Goal: Information Seeking & Learning: Stay updated

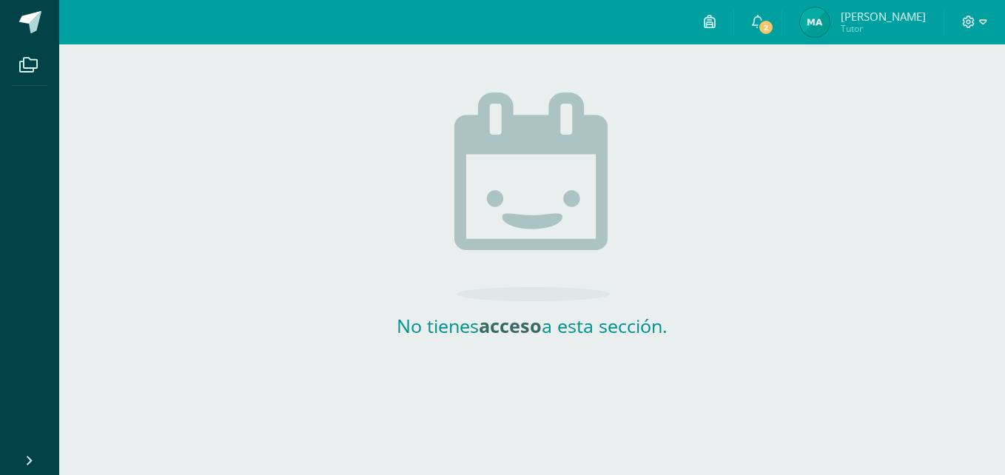
click at [824, 16] on img at bounding box center [815, 22] width 30 height 30
click at [782, 18] on link "2" at bounding box center [757, 22] width 47 height 44
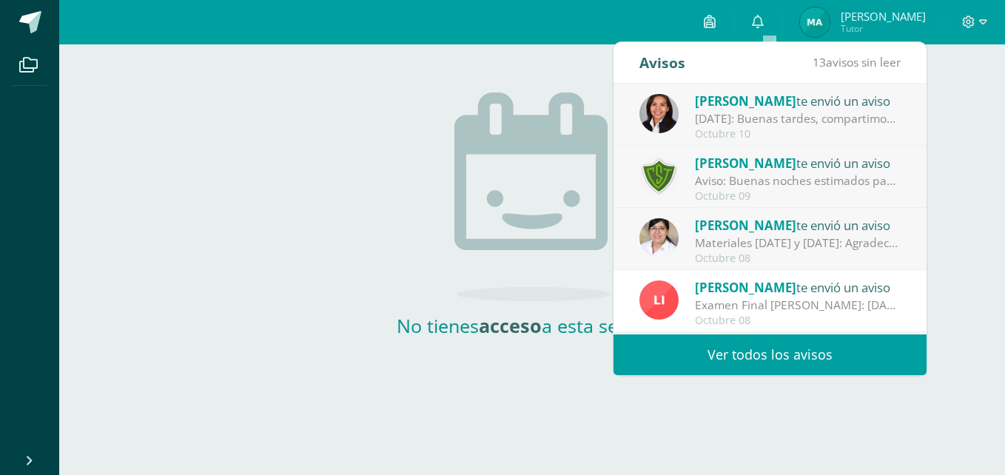
click at [786, 181] on div "Aviso: Buenas noches estimados padres de familia, debido a las lluvias [PERSON_…" at bounding box center [798, 181] width 206 height 17
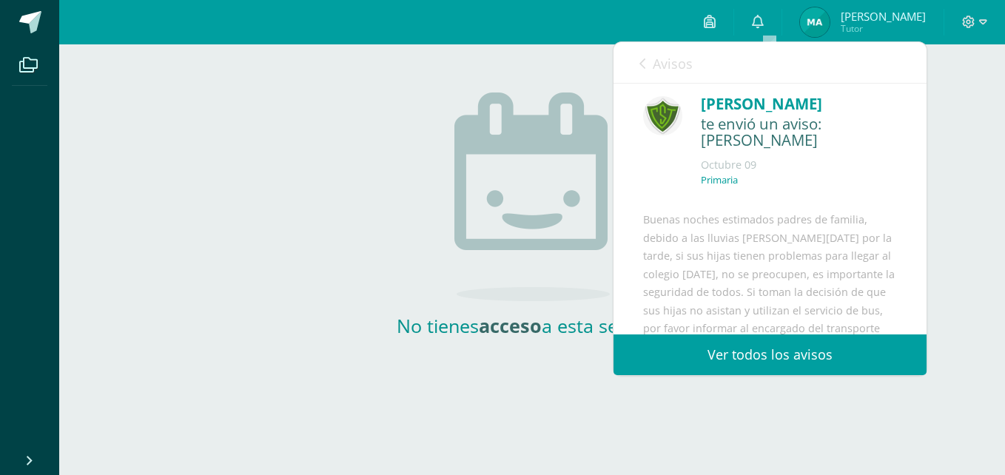
scroll to position [10, 0]
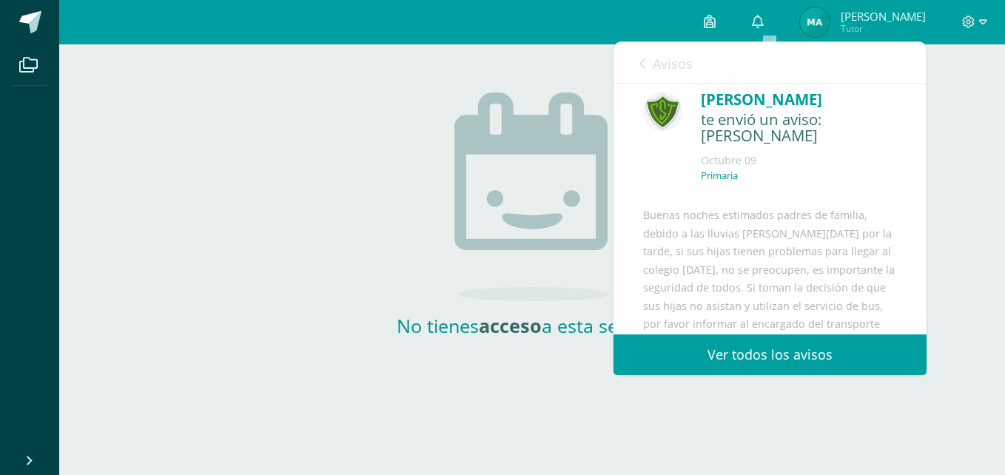
click at [640, 61] on icon at bounding box center [643, 64] width 6 height 12
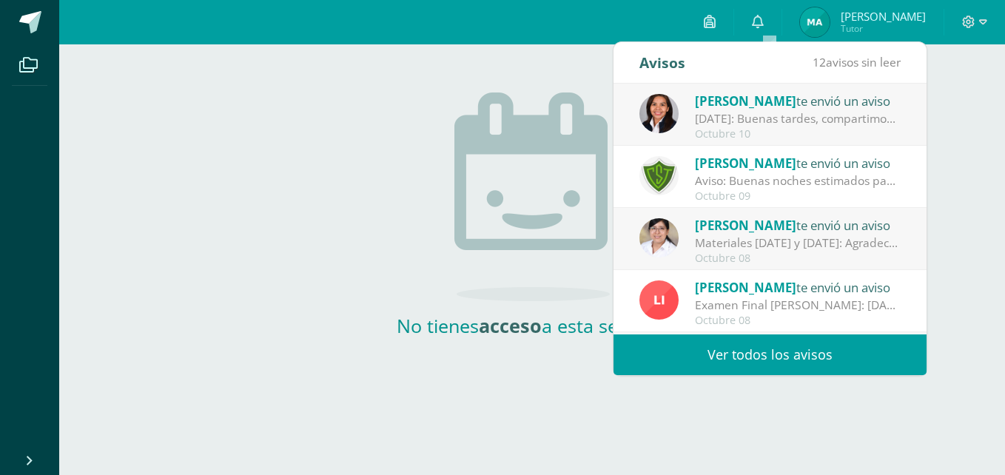
click at [828, 281] on div "Lisday Alva te envió un aviso" at bounding box center [798, 287] width 206 height 19
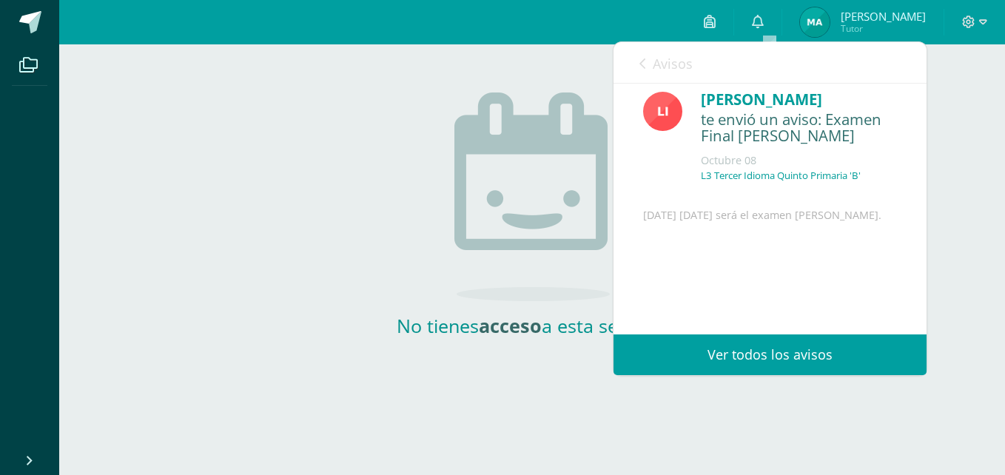
click at [644, 65] on icon at bounding box center [643, 64] width 6 height 12
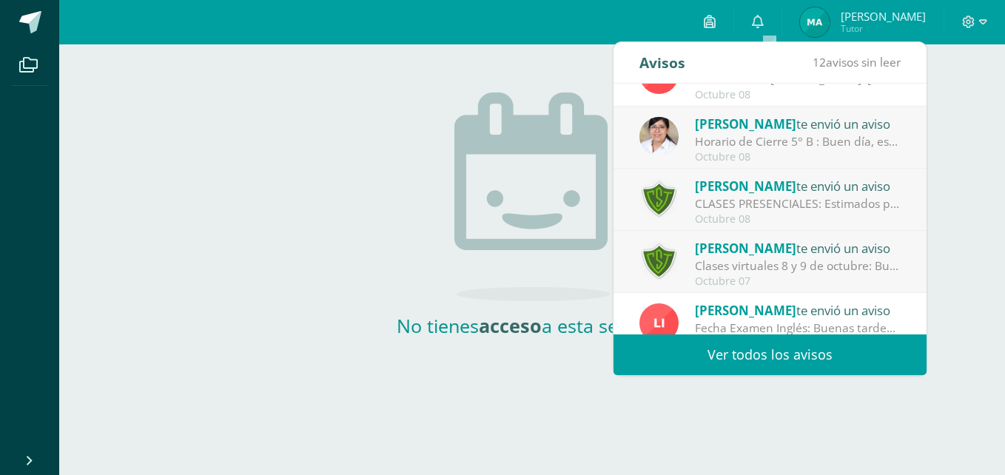
scroll to position [247, 0]
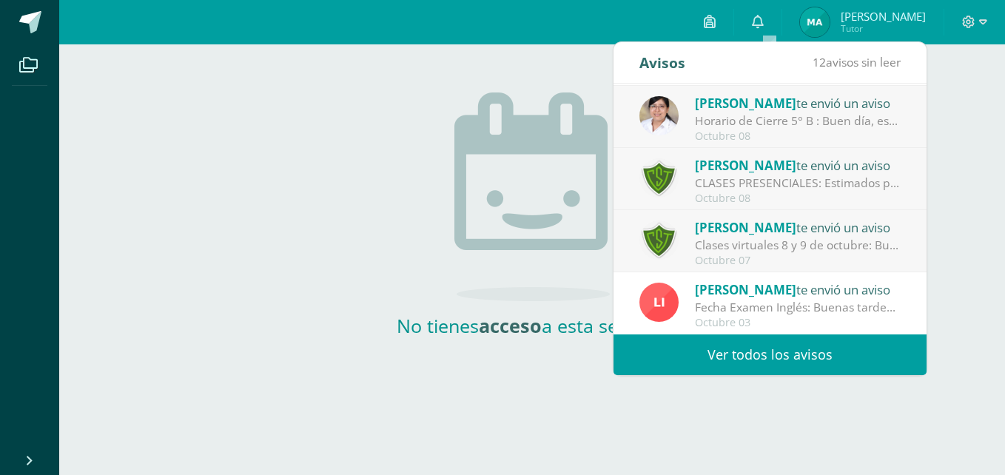
click at [841, 307] on div "Fecha Examen Inglés: Buenas tardes, informo que la fecha del examen final [PERS…" at bounding box center [798, 307] width 206 height 17
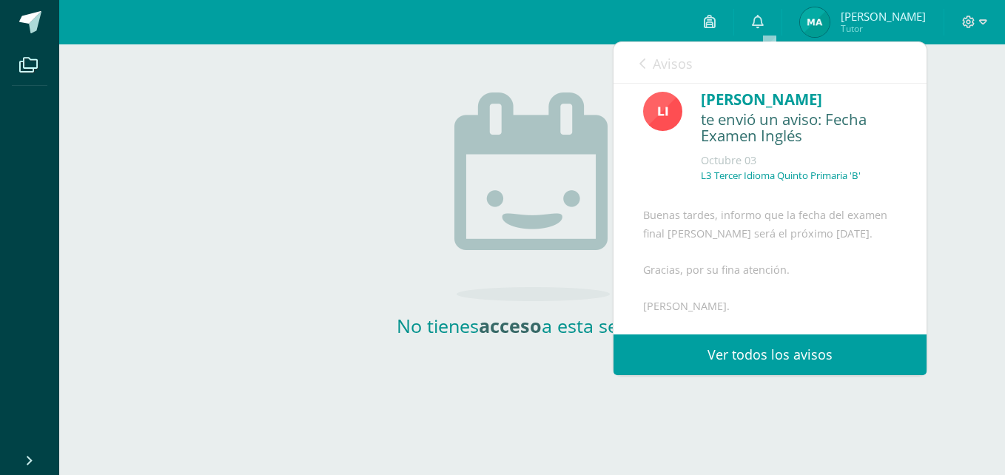
click at [641, 58] on icon at bounding box center [643, 64] width 6 height 12
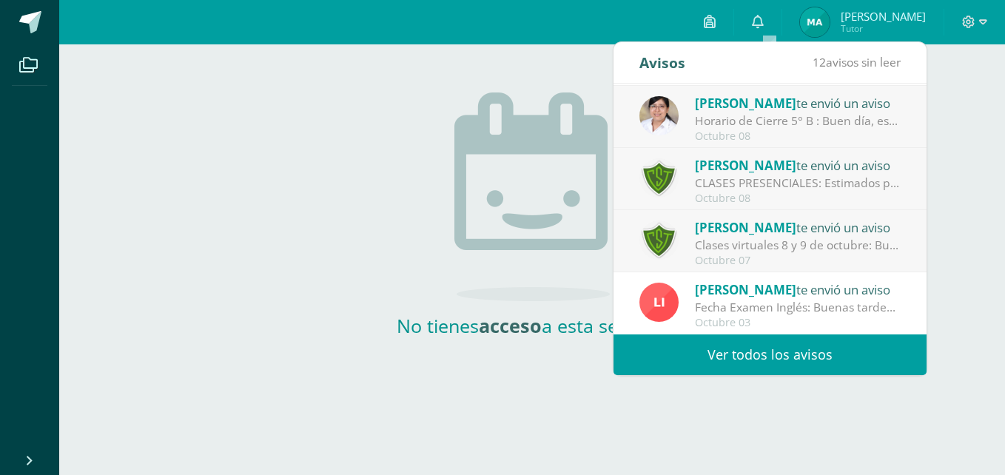
click at [641, 58] on div "Avisos" at bounding box center [663, 62] width 46 height 41
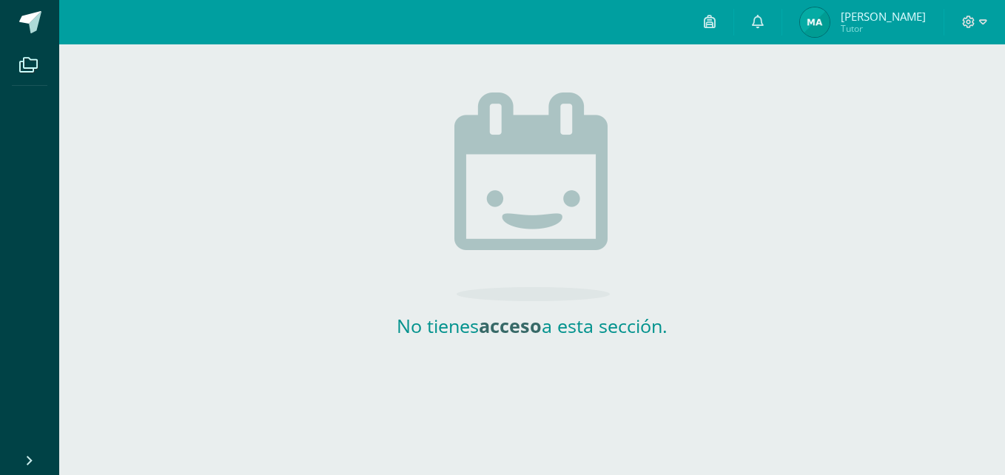
click at [438, 226] on div "No tienes acceso a esta sección." at bounding box center [532, 191] width 296 height 294
click at [716, 20] on icon at bounding box center [710, 21] width 12 height 13
click at [355, 118] on div "No tienes acceso a esta sección." at bounding box center [532, 191] width 946 height 294
click at [983, 23] on icon at bounding box center [984, 22] width 8 height 13
drag, startPoint x: 826, startPoint y: 102, endPoint x: 831, endPoint y: 21, distance: 81.6
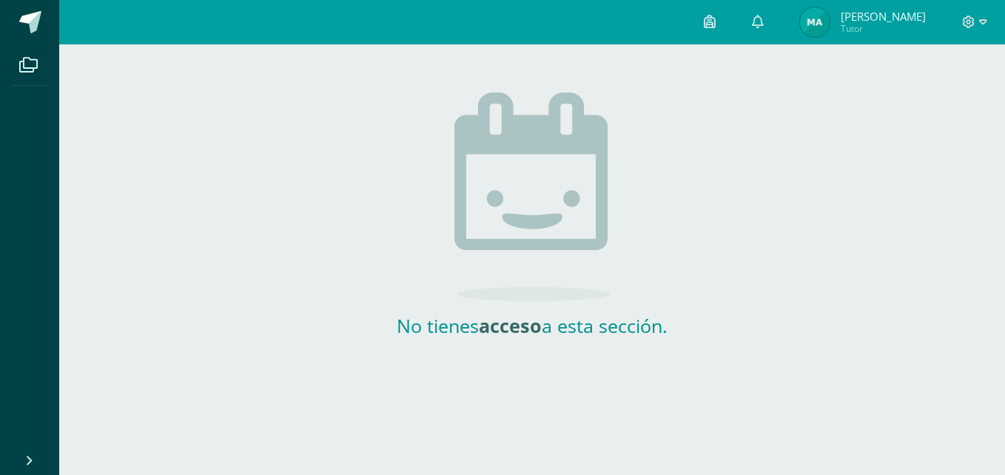
click at [831, 21] on body "Archivos Cerrar panel Configuración Cerrar sesión María Eugenia Tutor 2 0 No ti…" at bounding box center [502, 169] width 1005 height 338
click at [830, 21] on img at bounding box center [815, 22] width 30 height 30
click at [860, 24] on span "Tutor" at bounding box center [883, 28] width 85 height 13
drag, startPoint x: 860, startPoint y: 24, endPoint x: 614, endPoint y: 403, distance: 451.2
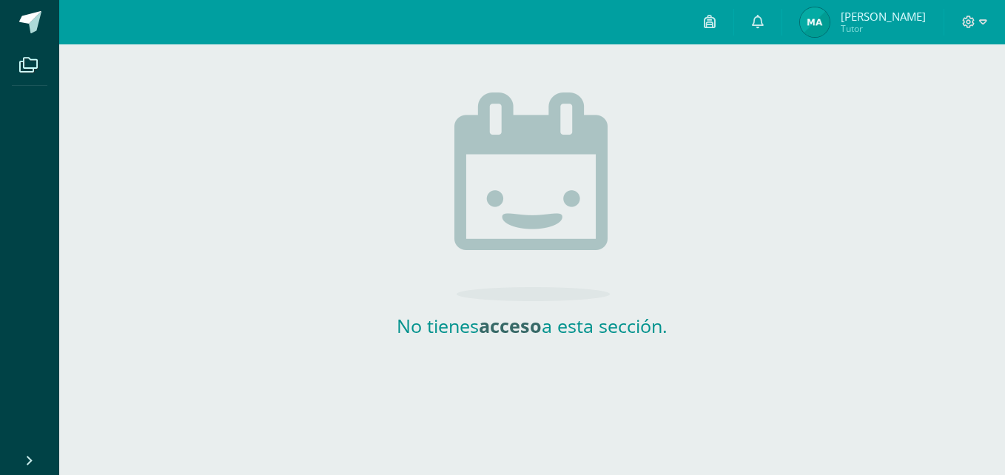
click at [614, 350] on html "Archivos Cerrar panel Configuración Cerrar sesión María Eugenia Tutor 2 0 No ti…" at bounding box center [502, 175] width 1005 height 350
click at [863, 19] on span "[PERSON_NAME]" at bounding box center [883, 16] width 85 height 15
click at [830, 24] on img at bounding box center [815, 22] width 30 height 30
click at [877, 22] on span "[PERSON_NAME]" at bounding box center [883, 16] width 85 height 15
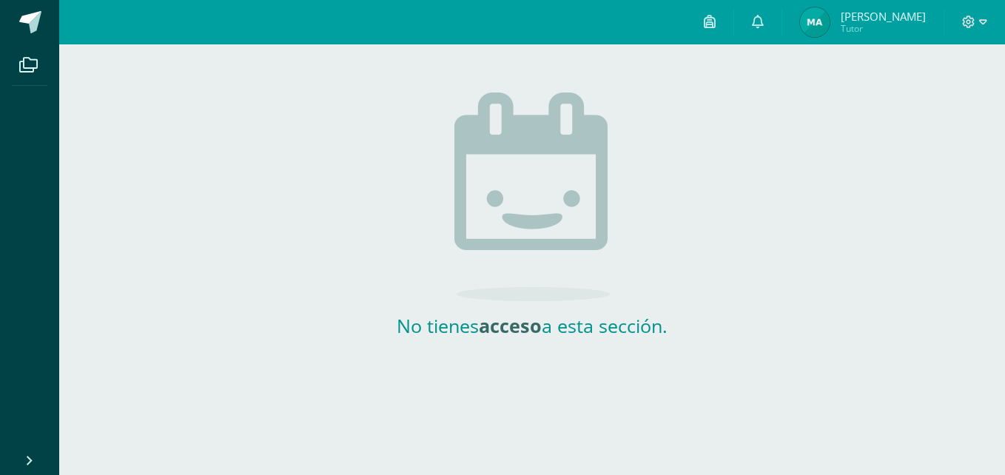
click at [882, 34] on span "Tutor" at bounding box center [883, 28] width 85 height 13
click at [882, 18] on span "[PERSON_NAME]" at bounding box center [883, 16] width 85 height 15
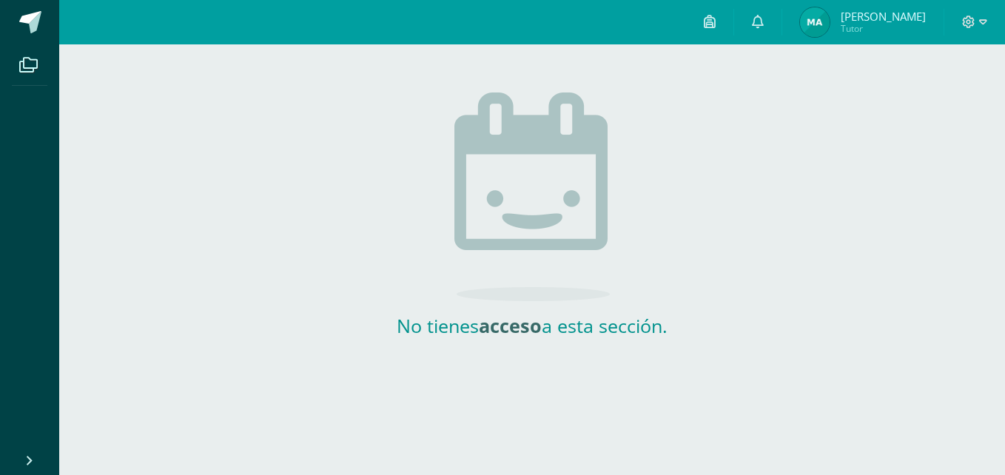
click at [882, 18] on span "[PERSON_NAME]" at bounding box center [883, 16] width 85 height 15
click at [829, 23] on img at bounding box center [815, 22] width 30 height 30
click at [864, 21] on span "[PERSON_NAME]" at bounding box center [883, 16] width 85 height 15
click at [823, 21] on img at bounding box center [815, 22] width 30 height 30
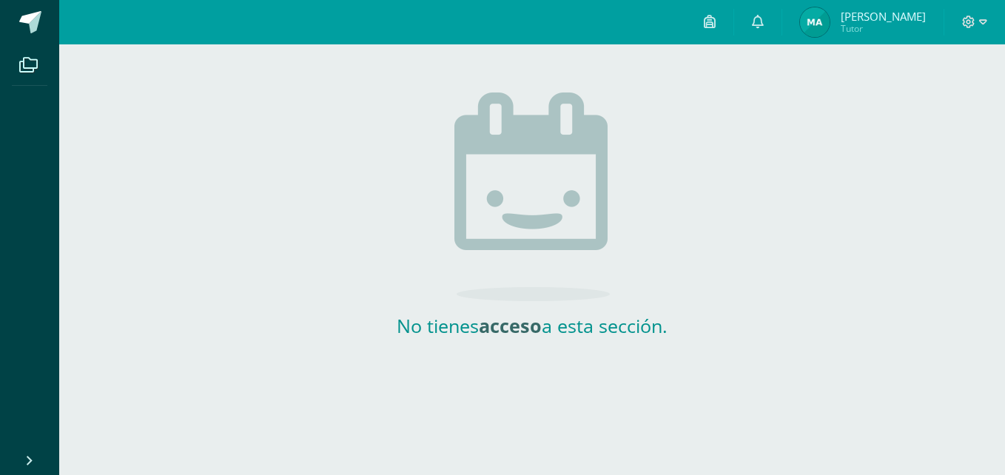
click at [823, 21] on img at bounding box center [815, 22] width 30 height 30
click at [830, 31] on img at bounding box center [815, 22] width 30 height 30
